Goal: Information Seeking & Learning: Learn about a topic

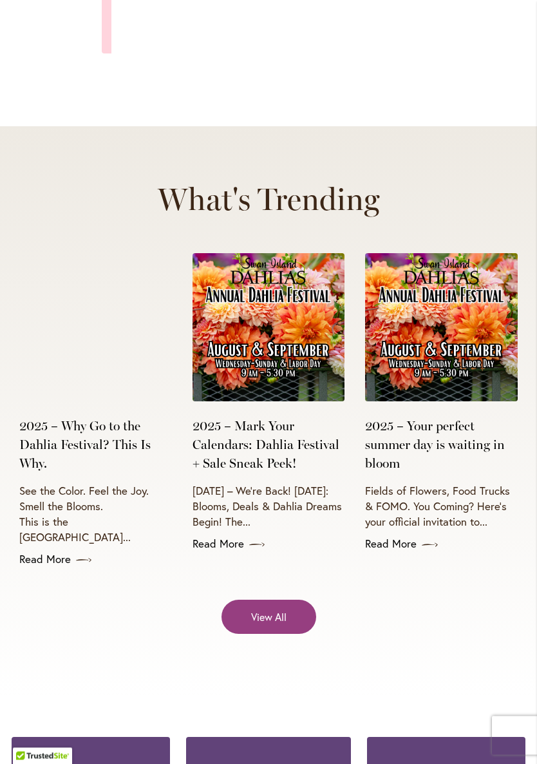
scroll to position [4543, 0]
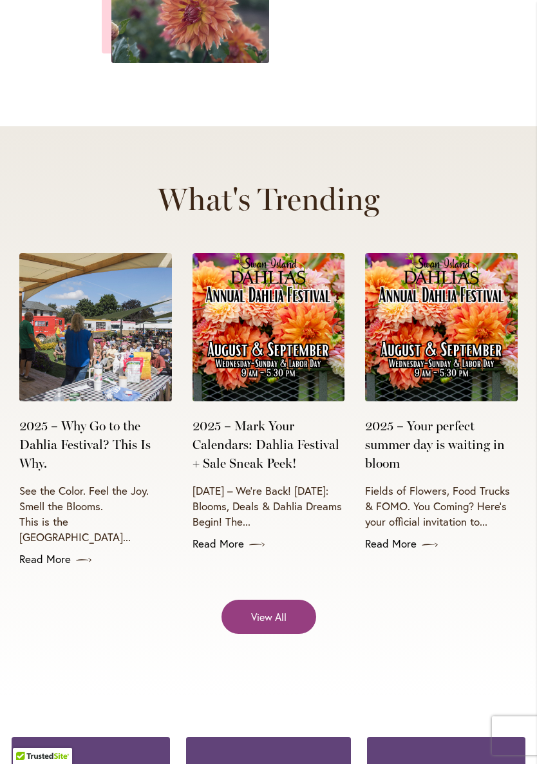
click at [256, 253] on img at bounding box center [269, 327] width 153 height 148
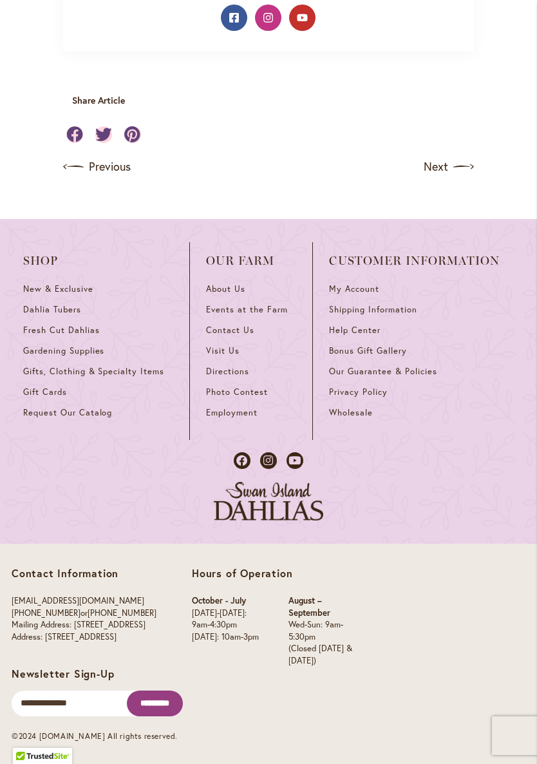
scroll to position [1261, 0]
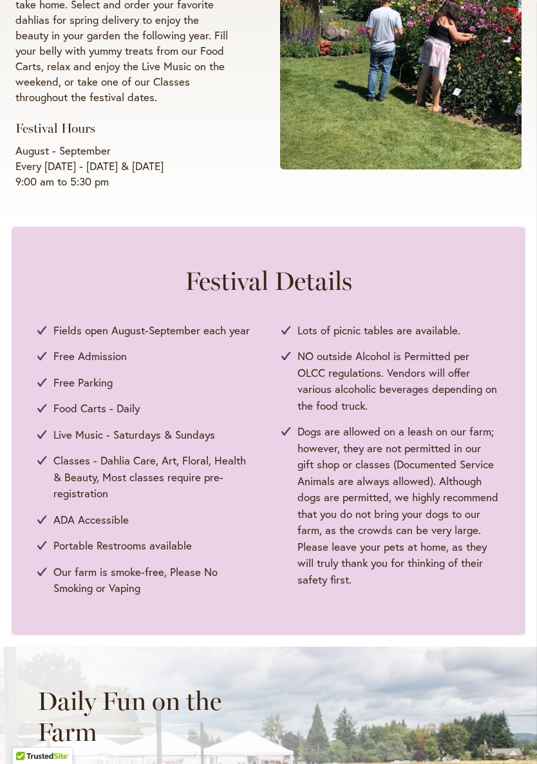
click at [44, 296] on h2 "Festival Details" at bounding box center [268, 280] width 462 height 31
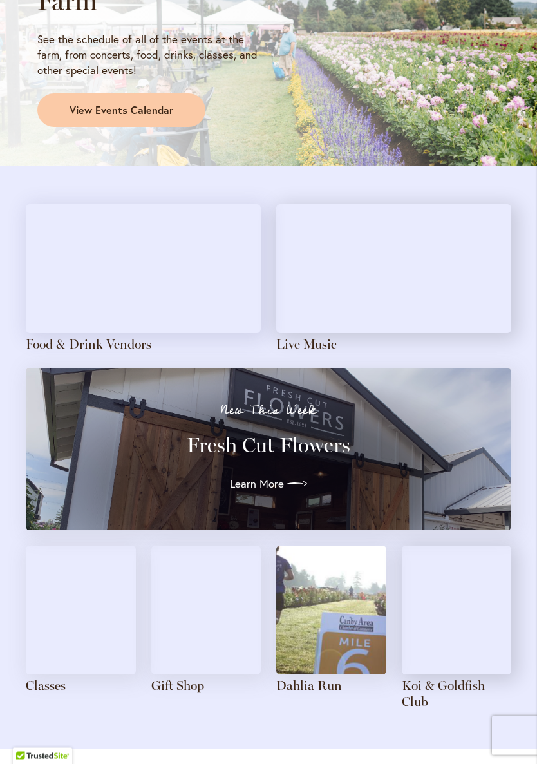
scroll to position [1111, 0]
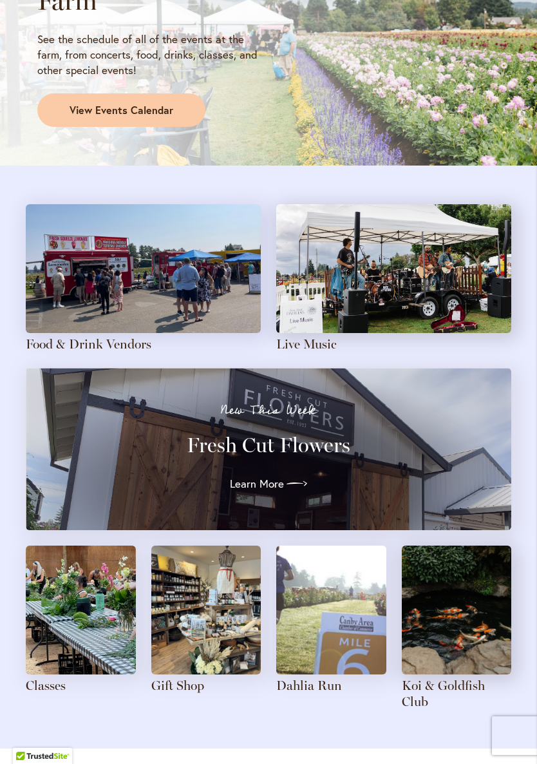
click at [95, 296] on img at bounding box center [143, 268] width 235 height 129
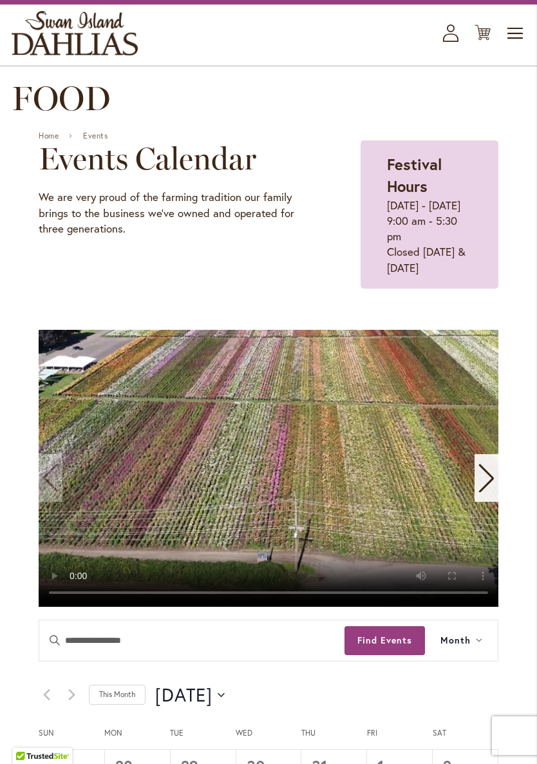
scroll to position [77, 0]
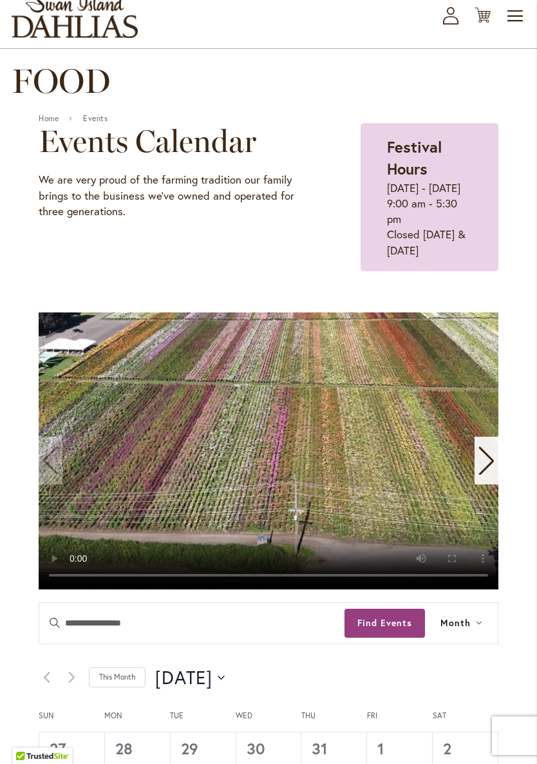
click at [482, 475] on icon "Next slide" at bounding box center [486, 460] width 17 height 28
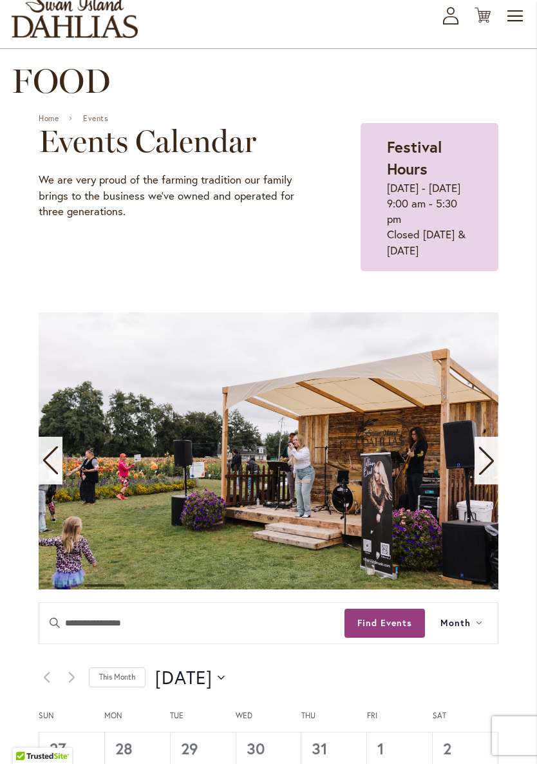
click at [484, 475] on icon "Next slide" at bounding box center [486, 460] width 17 height 28
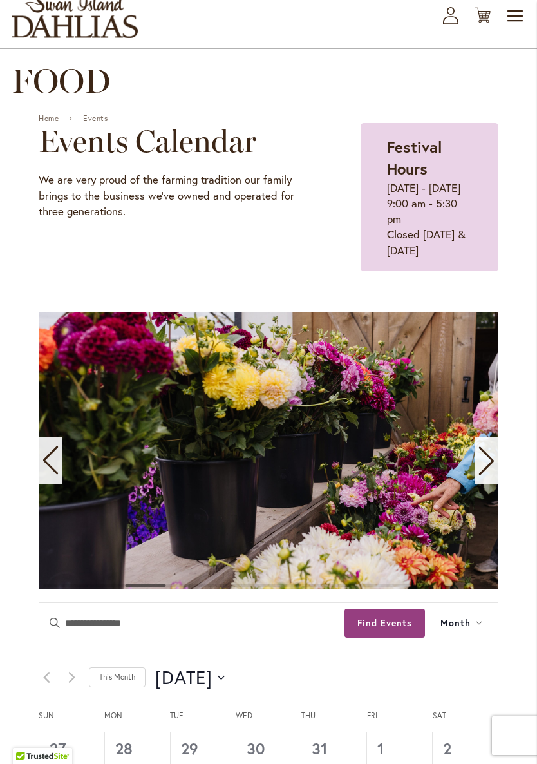
click at [488, 475] on icon "Next slide" at bounding box center [486, 460] width 17 height 28
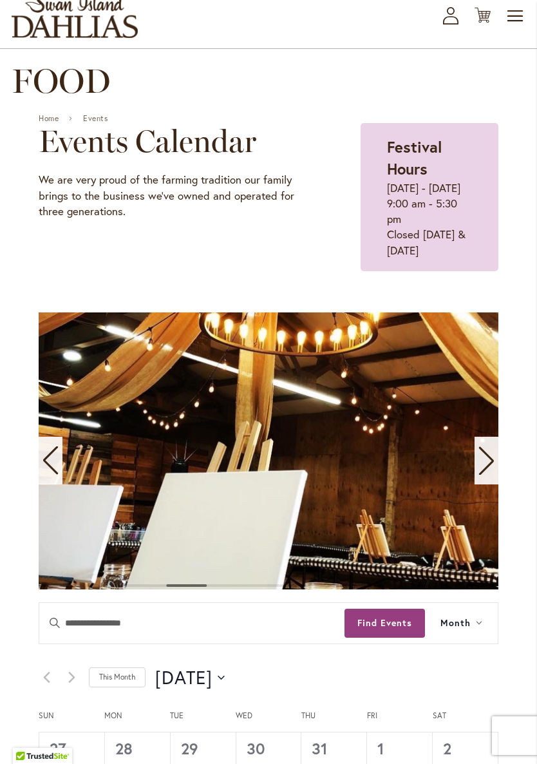
click at [491, 475] on icon "Next slide" at bounding box center [486, 461] width 15 height 28
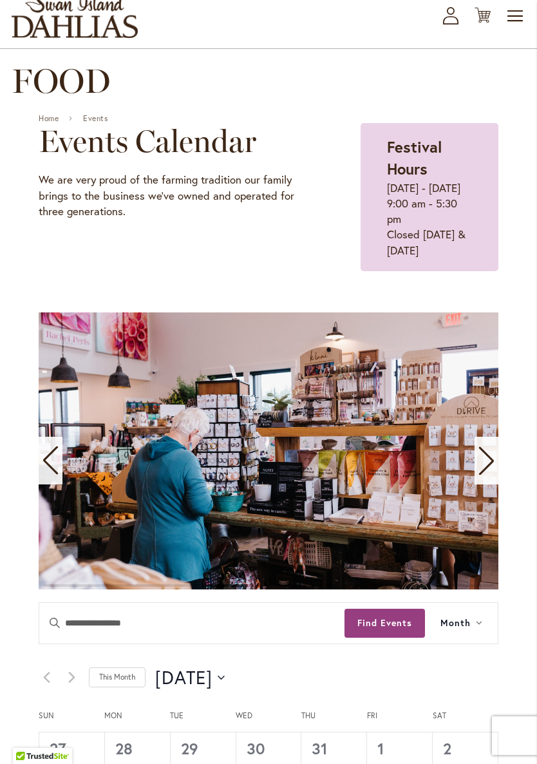
click at [490, 475] on icon "Next slide" at bounding box center [486, 460] width 17 height 28
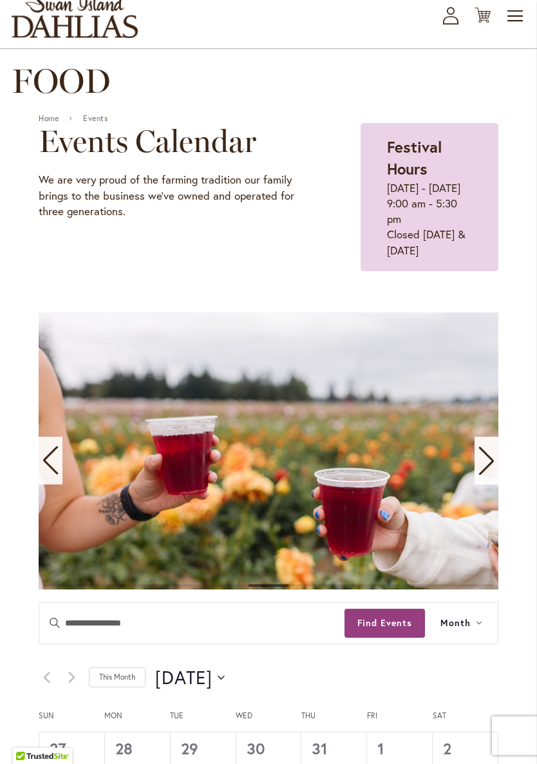
click at [492, 475] on icon "Next slide" at bounding box center [486, 461] width 15 height 28
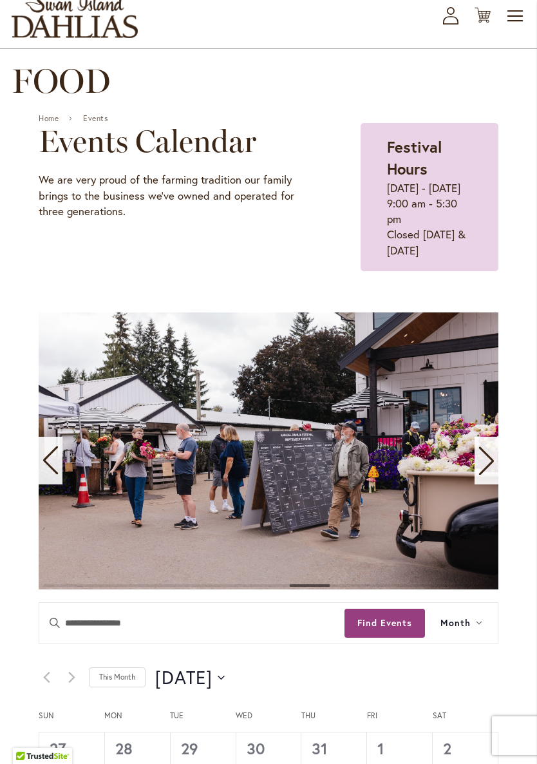
click at [488, 475] on icon "Next slide" at bounding box center [486, 461] width 15 height 28
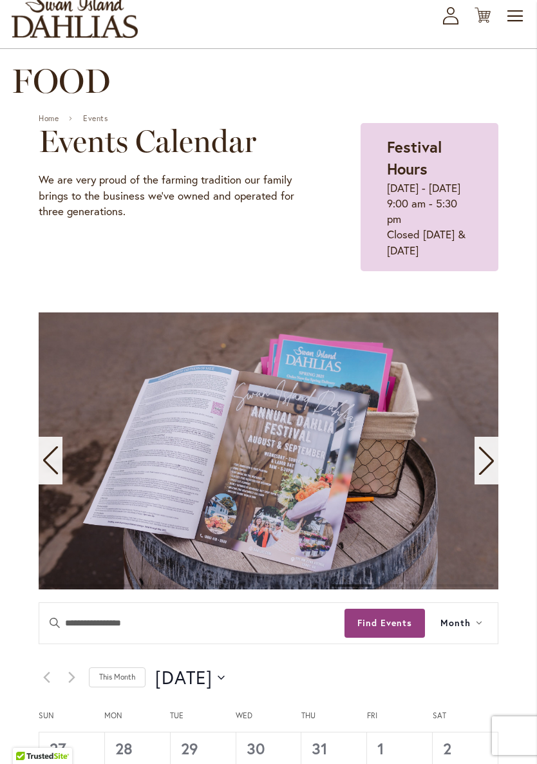
click at [488, 475] on icon "Next slide" at bounding box center [486, 460] width 17 height 28
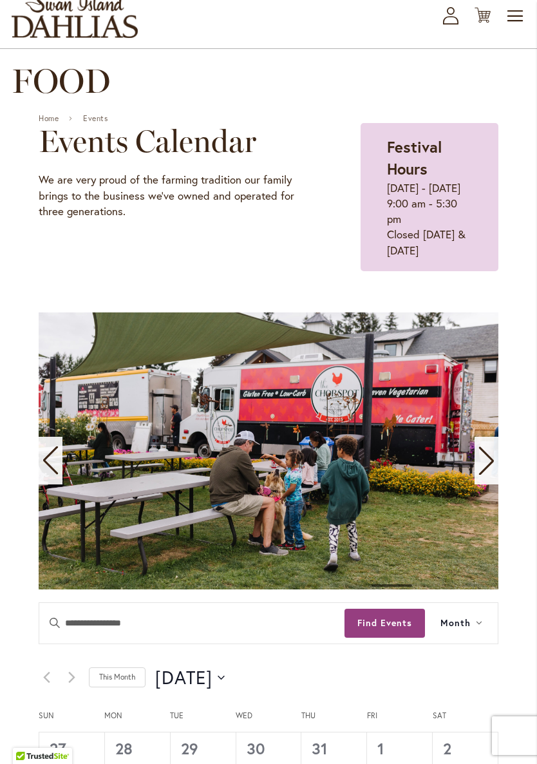
click at [491, 475] on icon "Next slide" at bounding box center [486, 460] width 17 height 28
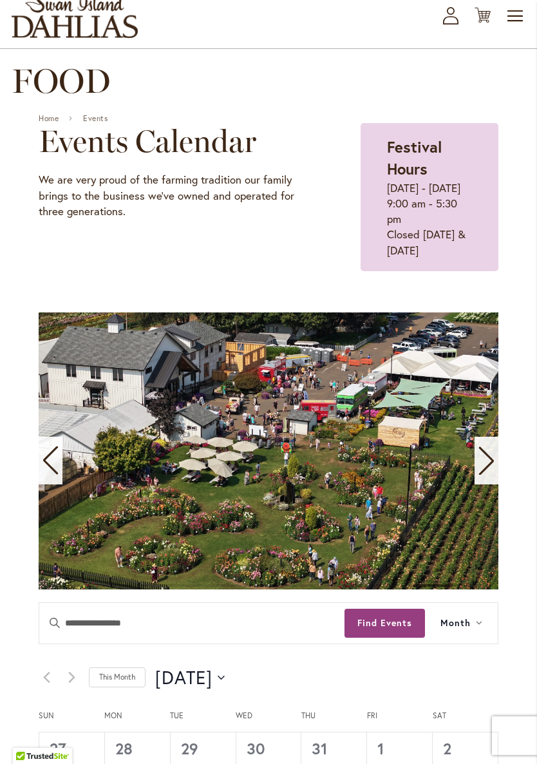
click at [493, 475] on icon "Next slide" at bounding box center [486, 460] width 17 height 28
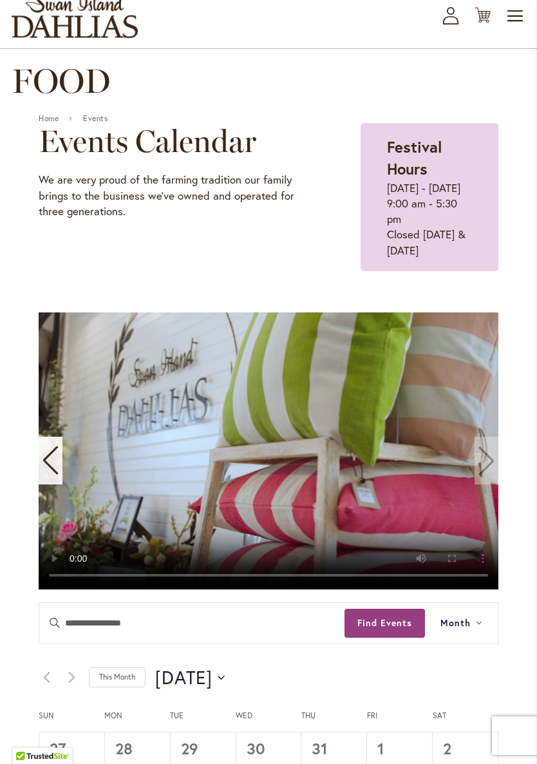
click at [494, 485] on video "11 / 11" at bounding box center [269, 450] width 460 height 277
